Goal: Information Seeking & Learning: Learn about a topic

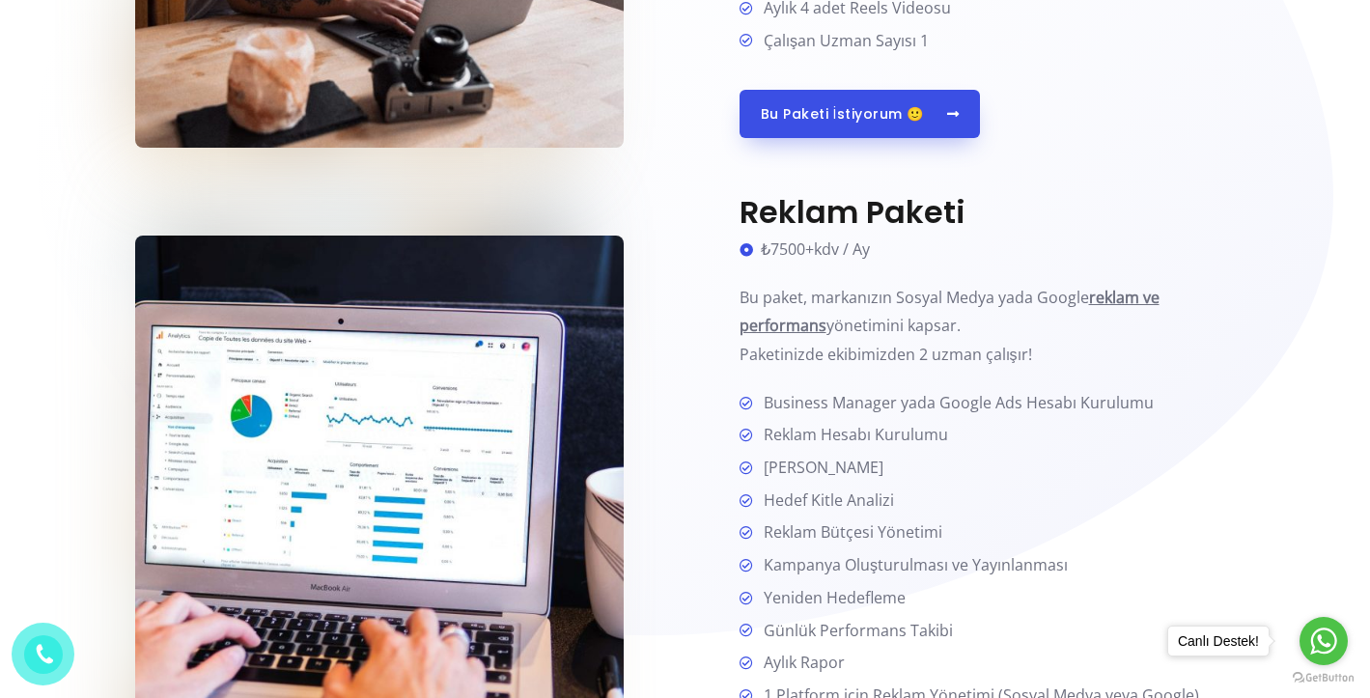
scroll to position [1512, 0]
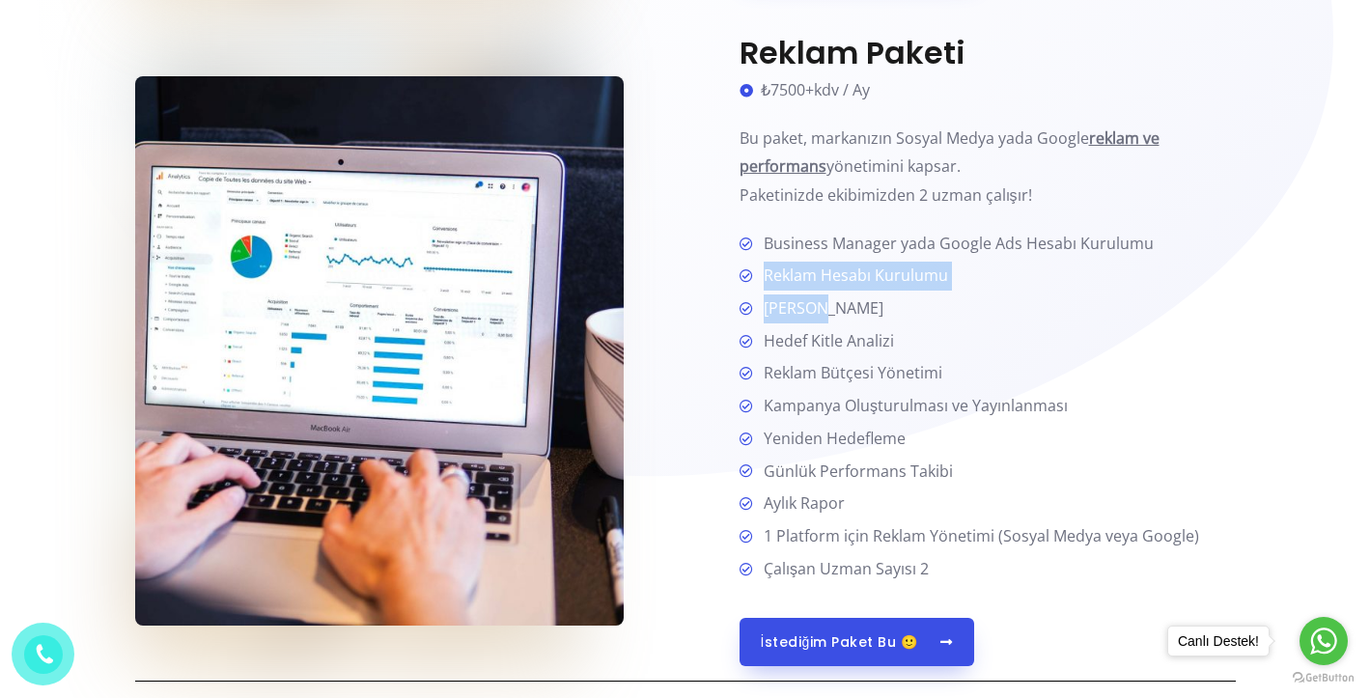
drag, startPoint x: 764, startPoint y: 264, endPoint x: 821, endPoint y: 288, distance: 61.8
click at [821, 288] on ul "Business Manager yada Google Ads Hesabı Kurulumu Reklam Hesabı Kurulumu [PERSON…" at bounding box center [987, 407] width 496 height 354
click at [841, 311] on span "[PERSON_NAME]" at bounding box center [819, 308] width 127 height 29
drag, startPoint x: 765, startPoint y: 298, endPoint x: 857, endPoint y: 298, distance: 91.7
click at [857, 298] on li "[PERSON_NAME]" at bounding box center [987, 309] width 496 height 31
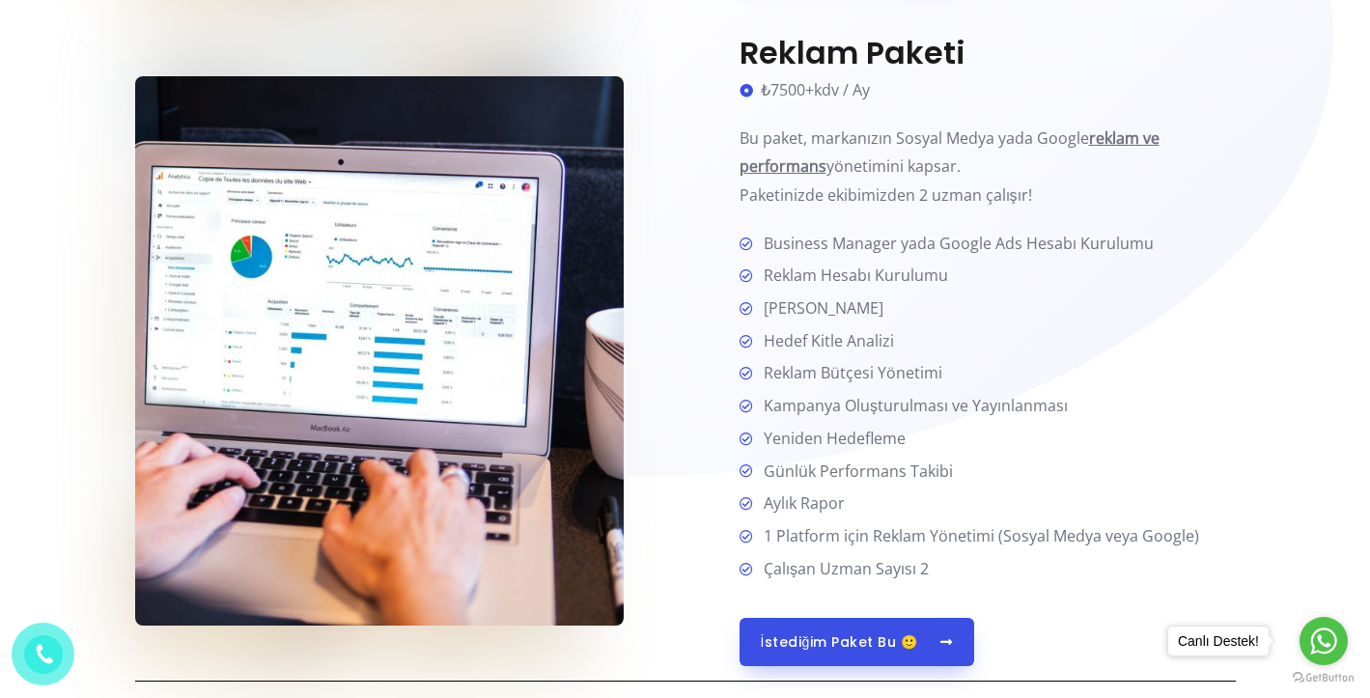
click at [872, 334] on span "Hedef Kitle Analizi" at bounding box center [825, 341] width 138 height 29
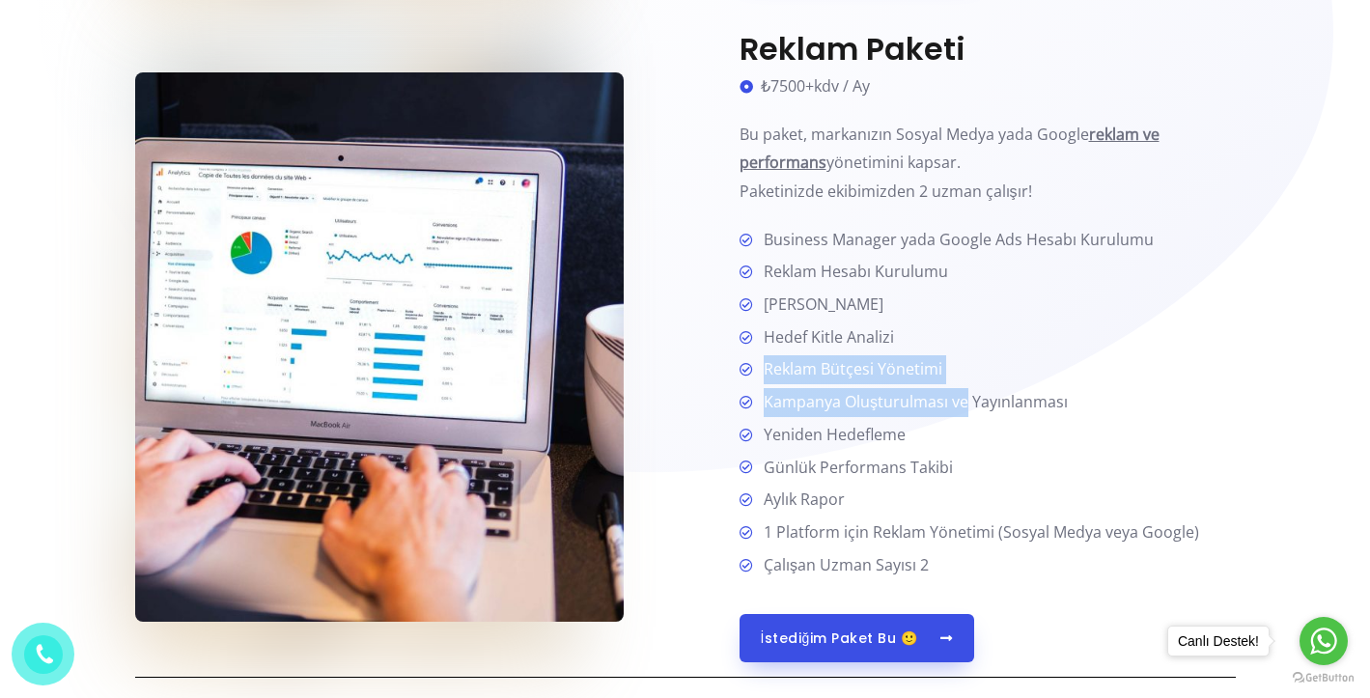
drag, startPoint x: 764, startPoint y: 356, endPoint x: 963, endPoint y: 385, distance: 200.9
click at [963, 385] on ul "Business Manager yada Google Ads Hesabı Kurulumu Reklam Hesabı Kurulumu [PERSON…" at bounding box center [987, 403] width 496 height 354
click at [949, 391] on span "Kampanya Oluşturulması ve Yayınlanması" at bounding box center [912, 402] width 312 height 29
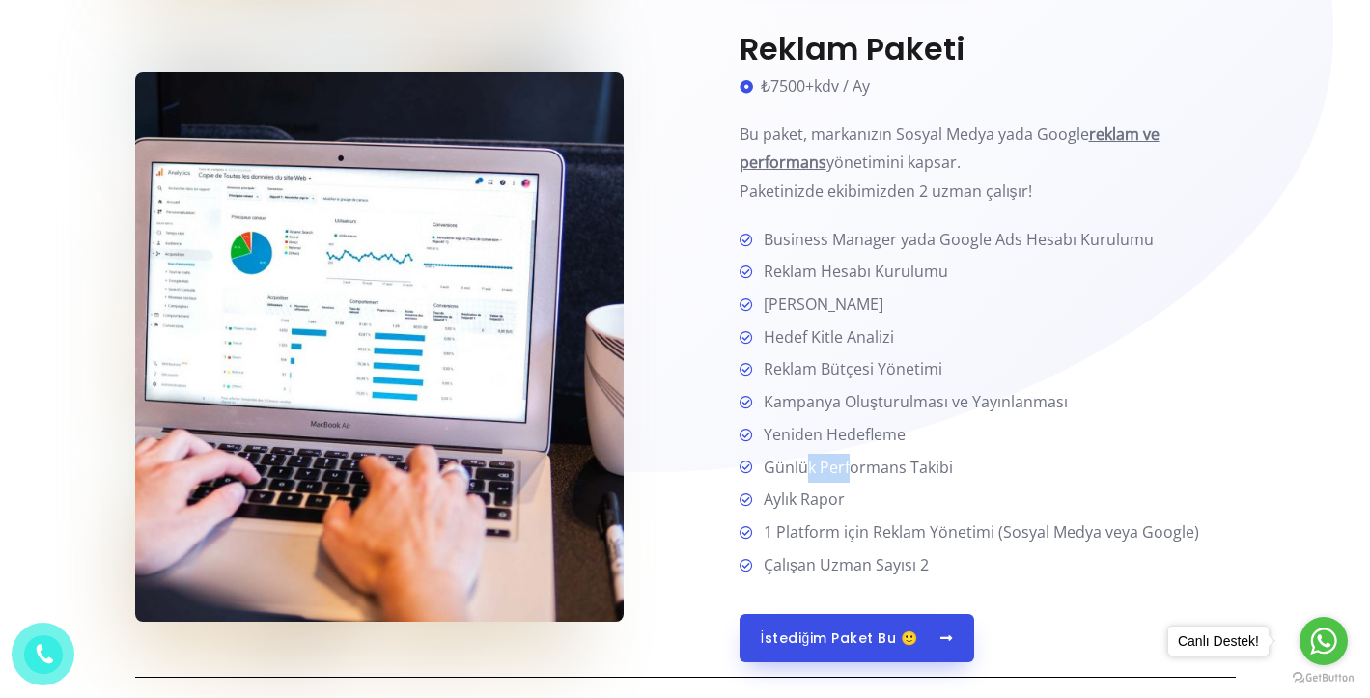
drag, startPoint x: 804, startPoint y: 452, endPoint x: 853, endPoint y: 458, distance: 49.7
click at [853, 458] on span "Günlük Performans Takibi" at bounding box center [854, 468] width 197 height 29
click at [833, 489] on span "Aylık Rapor" at bounding box center [800, 500] width 89 height 29
drag, startPoint x: 799, startPoint y: 513, endPoint x: 822, endPoint y: 516, distance: 23.5
click at [822, 518] on span "1 Platform için Reklam Yönetimi (Sosyal Medya veya Google)" at bounding box center [977, 532] width 443 height 29
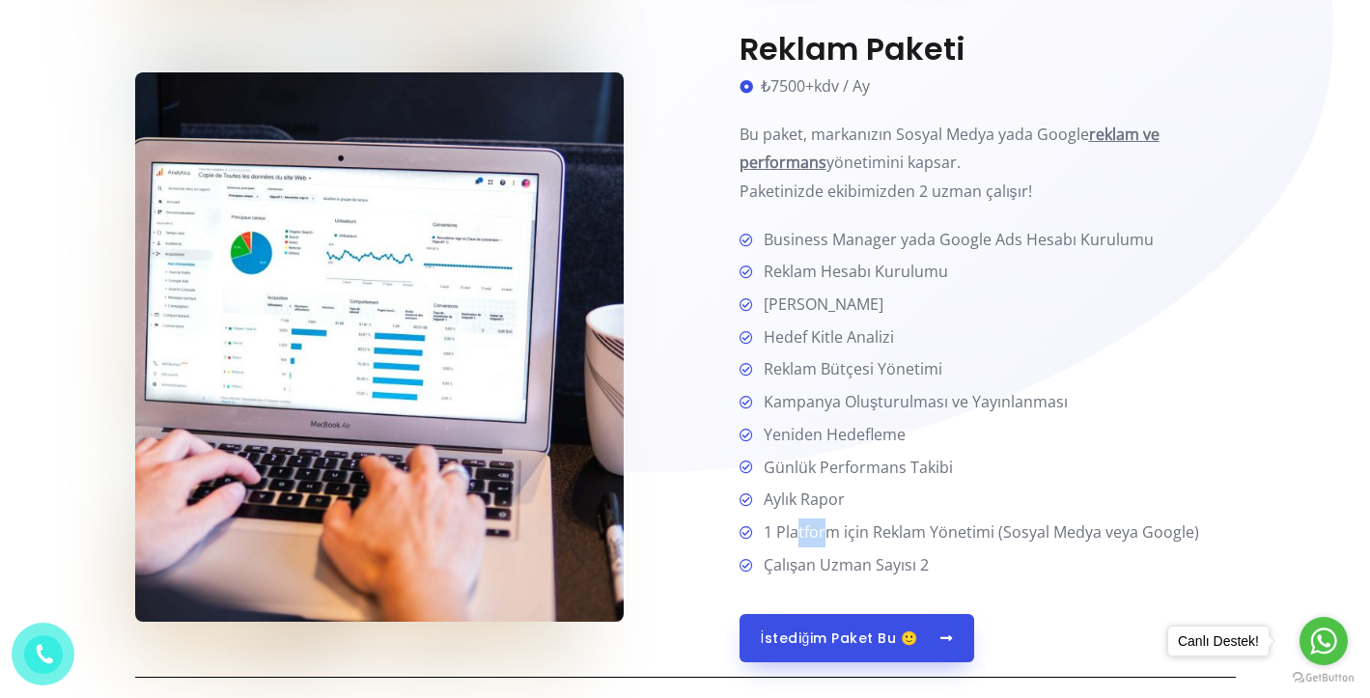
click at [802, 518] on span "1 Platform için Reklam Yönetimi (Sosyal Medya veya Google)" at bounding box center [977, 532] width 443 height 29
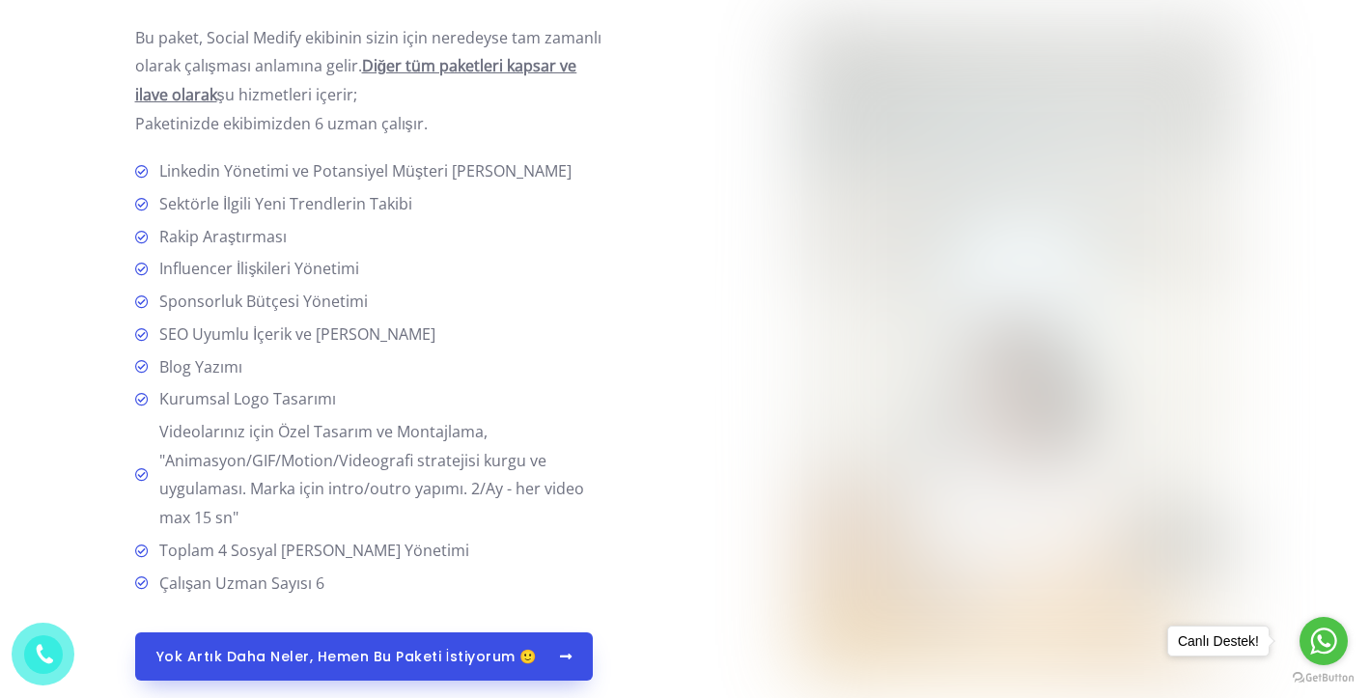
scroll to position [4784, 0]
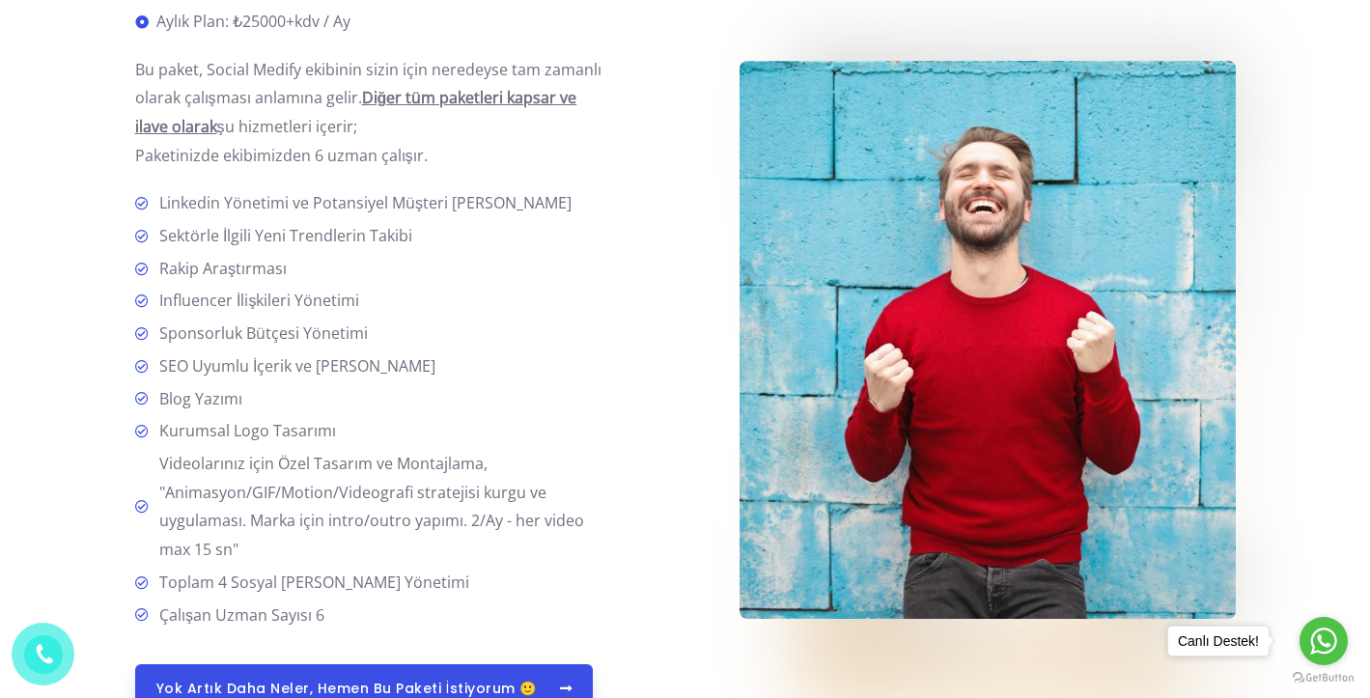
click at [229, 287] on span "Influencer İlişkileri Yönetimi" at bounding box center [256, 301] width 208 height 29
drag, startPoint x: 160, startPoint y: 242, endPoint x: 372, endPoint y: 244, distance: 211.4
click at [372, 287] on li "Influencer İlişkileri Yönetimi" at bounding box center [371, 302] width 473 height 31
copy span "Influencer İlişkileri Yönetimi"
click at [366, 319] on li "Sponsorluk Bütçesi Yönetimi" at bounding box center [371, 334] width 473 height 31
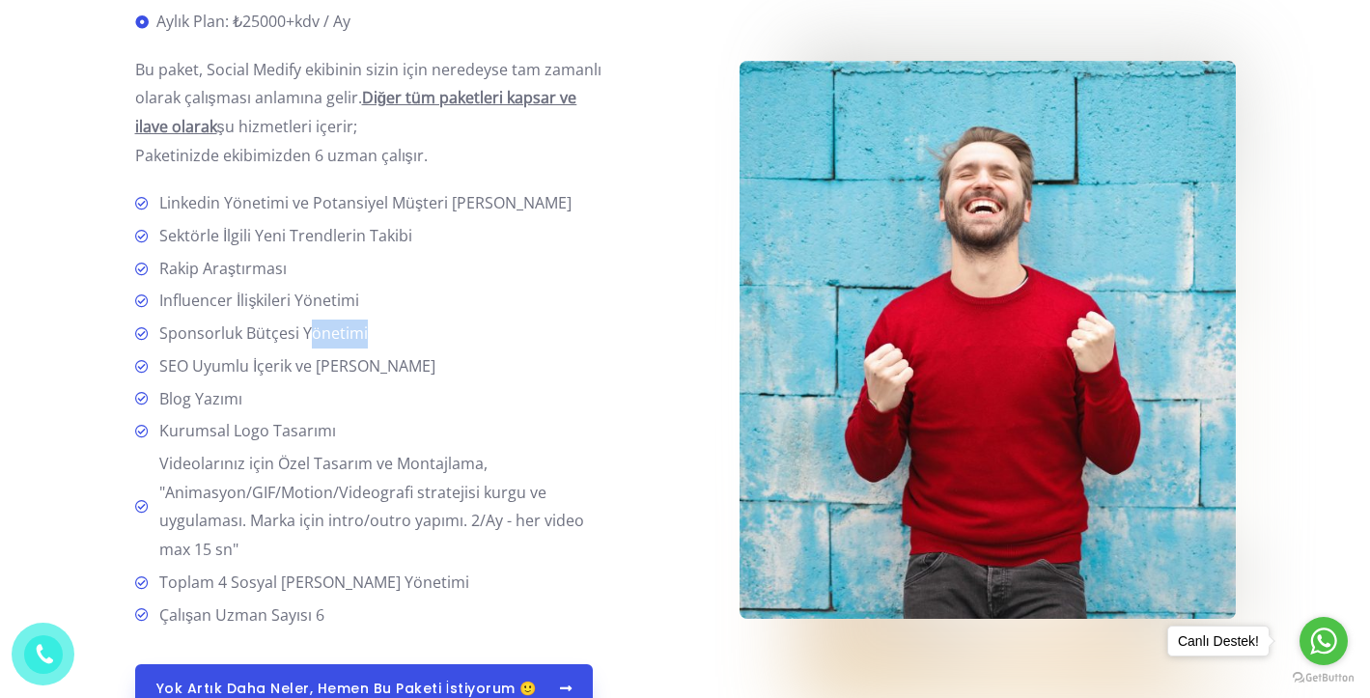
drag, startPoint x: 372, startPoint y: 277, endPoint x: 305, endPoint y: 270, distance: 66.9
click at [305, 319] on li "Sponsorluk Bütçesi Yönetimi" at bounding box center [371, 334] width 473 height 31
click at [312, 319] on span "Sponsorluk Bütçesi Yönetimi" at bounding box center [260, 333] width 216 height 29
drag, startPoint x: 378, startPoint y: 275, endPoint x: 156, endPoint y: 247, distance: 223.8
click at [156, 247] on ul "Linkedin Yönetimi ve Potansiyel Müşteri [PERSON_NAME] Sektörle İlgili Yeni Tren…" at bounding box center [371, 409] width 473 height 440
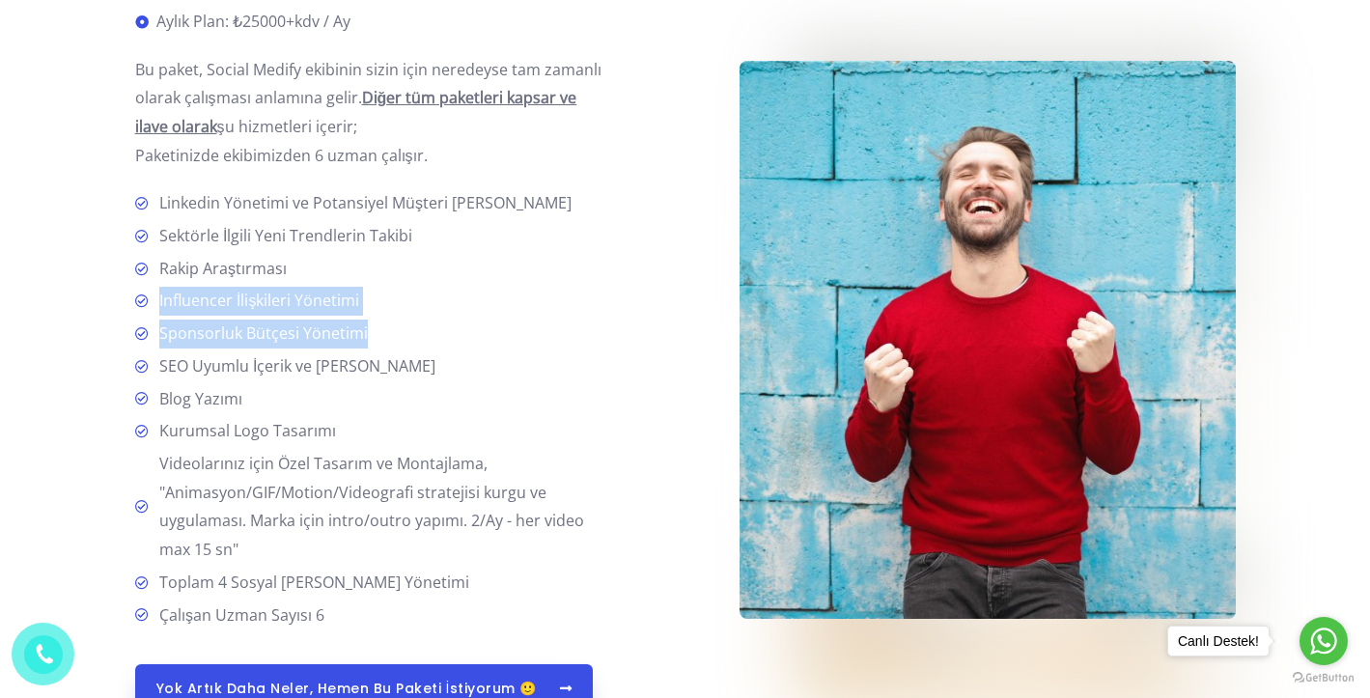
copy ul "Influencer İlişkileri Yönetimi Sponsorluk Bütçesi Yönetimi"
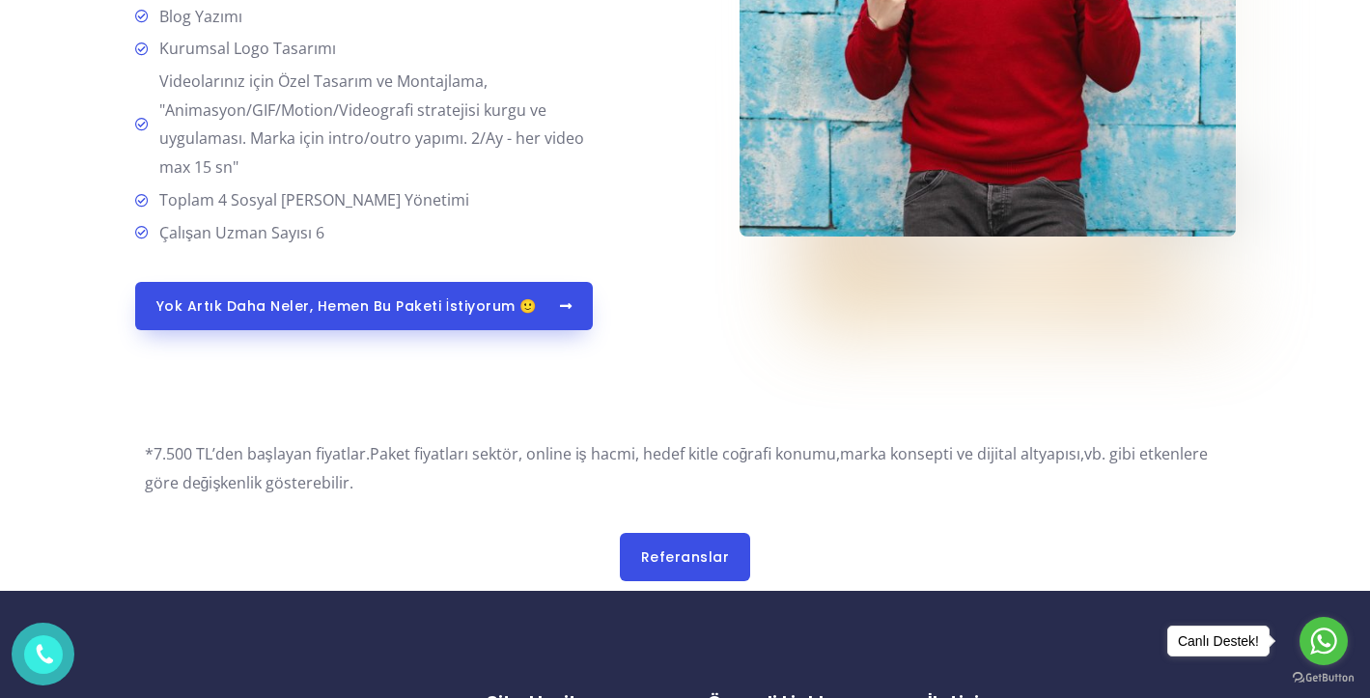
scroll to position [4753, 0]
